Goal: Navigation & Orientation: Find specific page/section

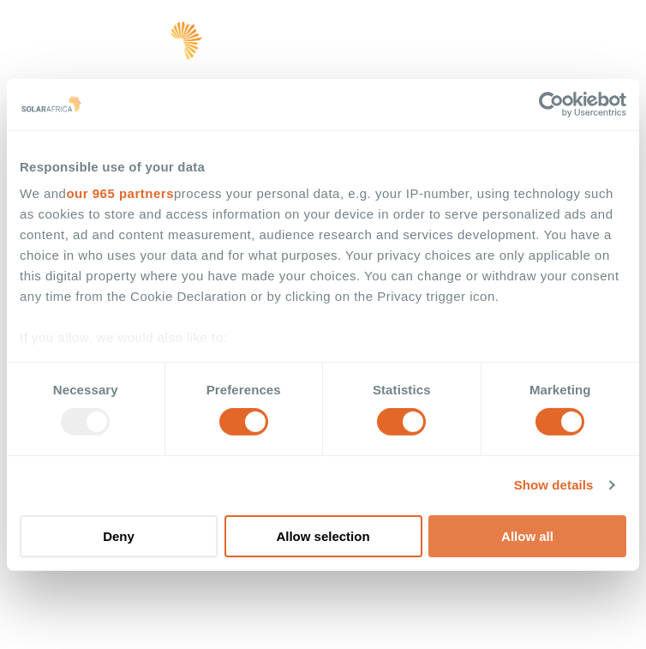
click at [538, 547] on button "Allow all" at bounding box center [528, 536] width 198 height 42
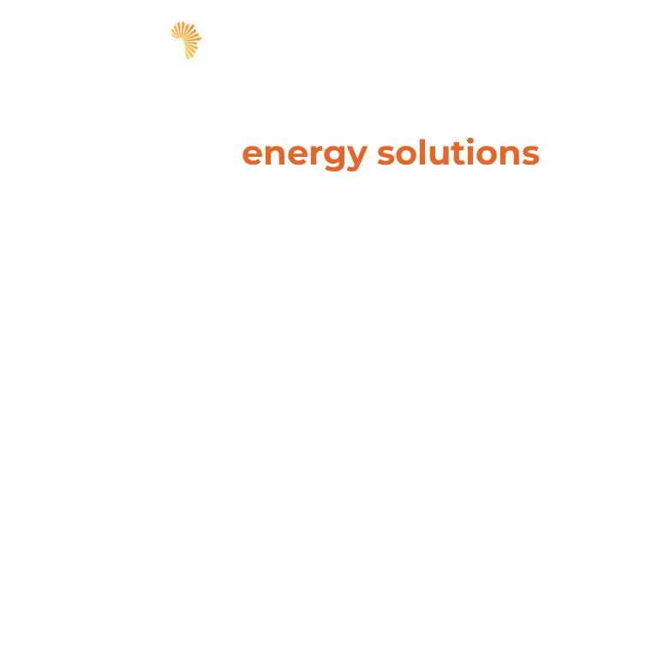
click at [569, 45] on span "hello" at bounding box center [582, 44] width 26 height 26
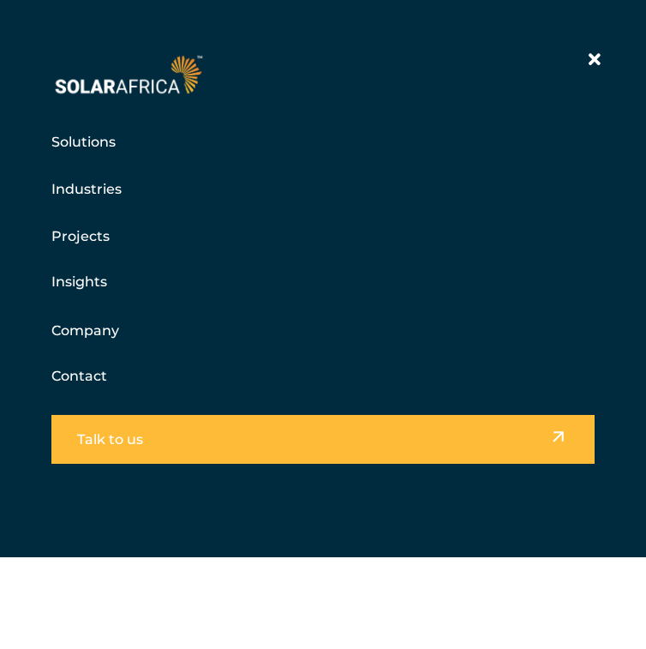
click at [109, 337] on link "Company" at bounding box center [85, 330] width 68 height 21
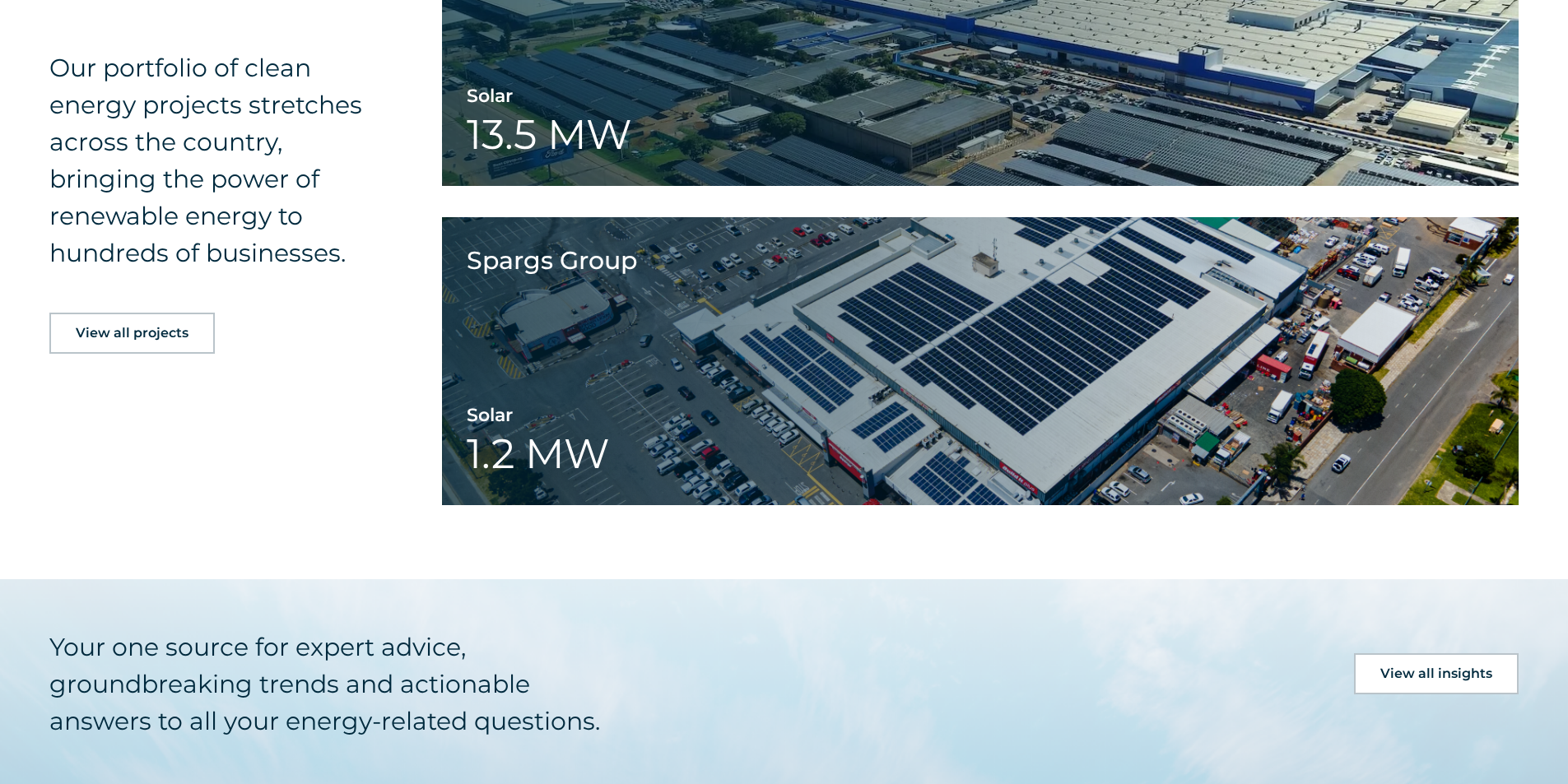
scroll to position [3702, 0]
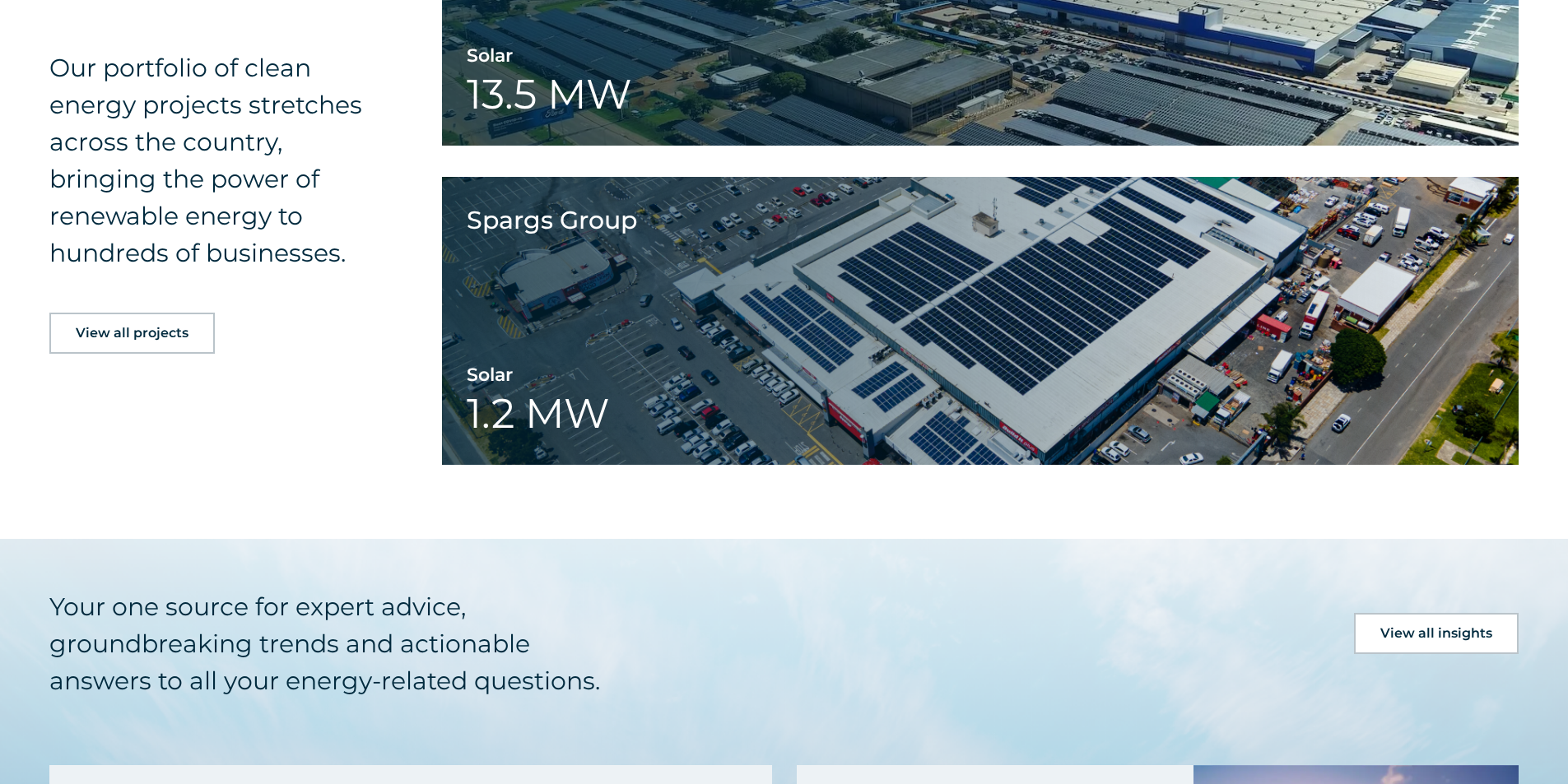
click at [118, 329] on span "View all projects" at bounding box center [132, 333] width 112 height 13
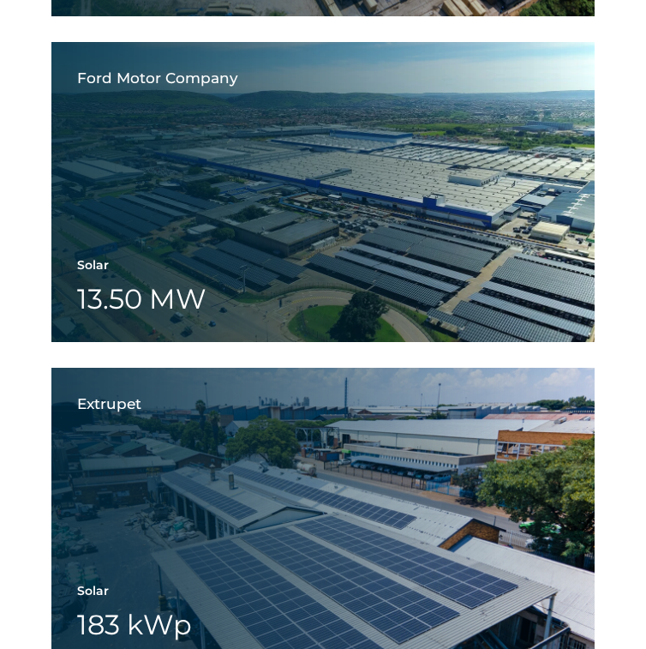
scroll to position [4859, 0]
